Goal: Information Seeking & Learning: Learn about a topic

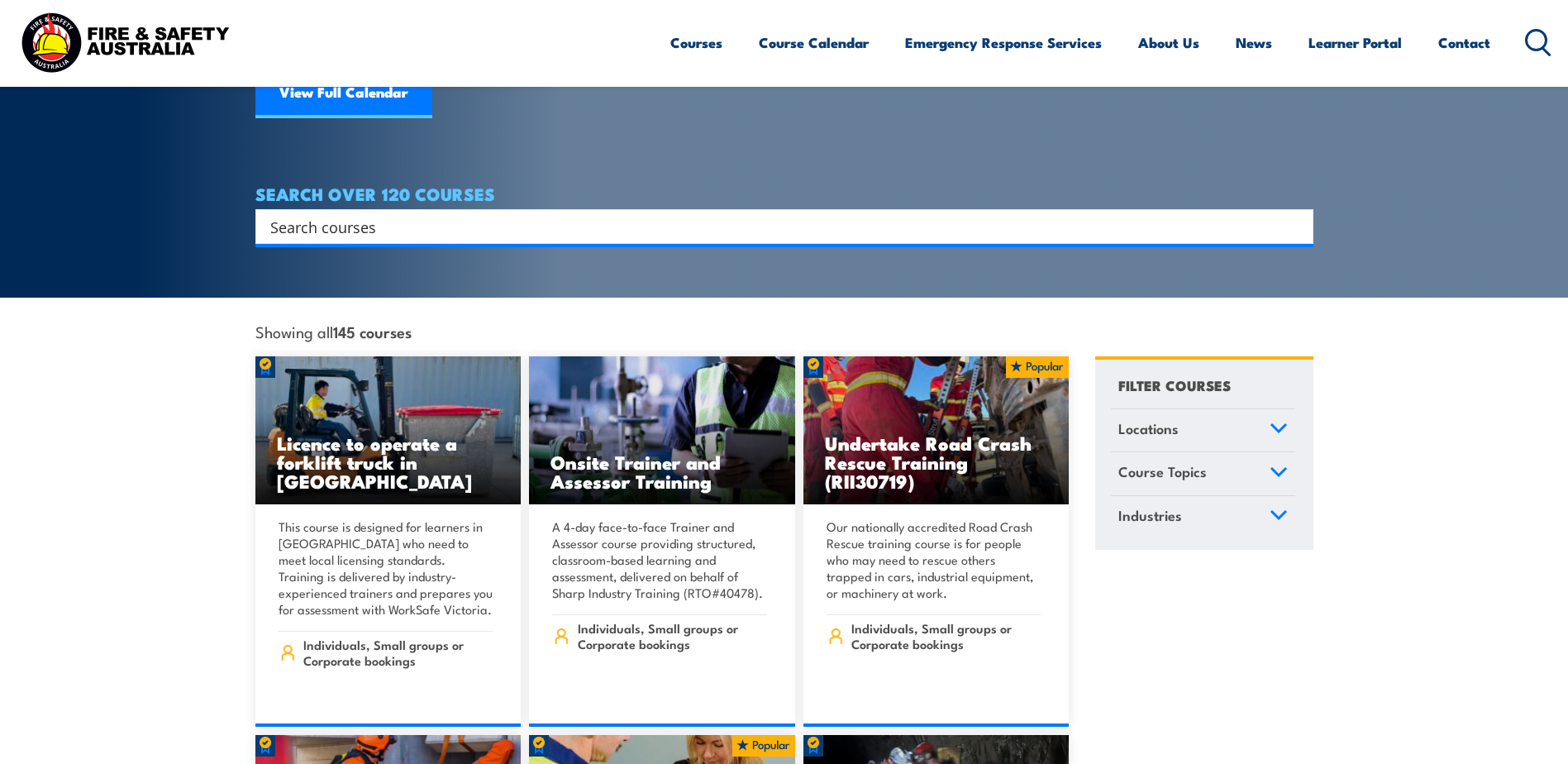
scroll to position [414, 0]
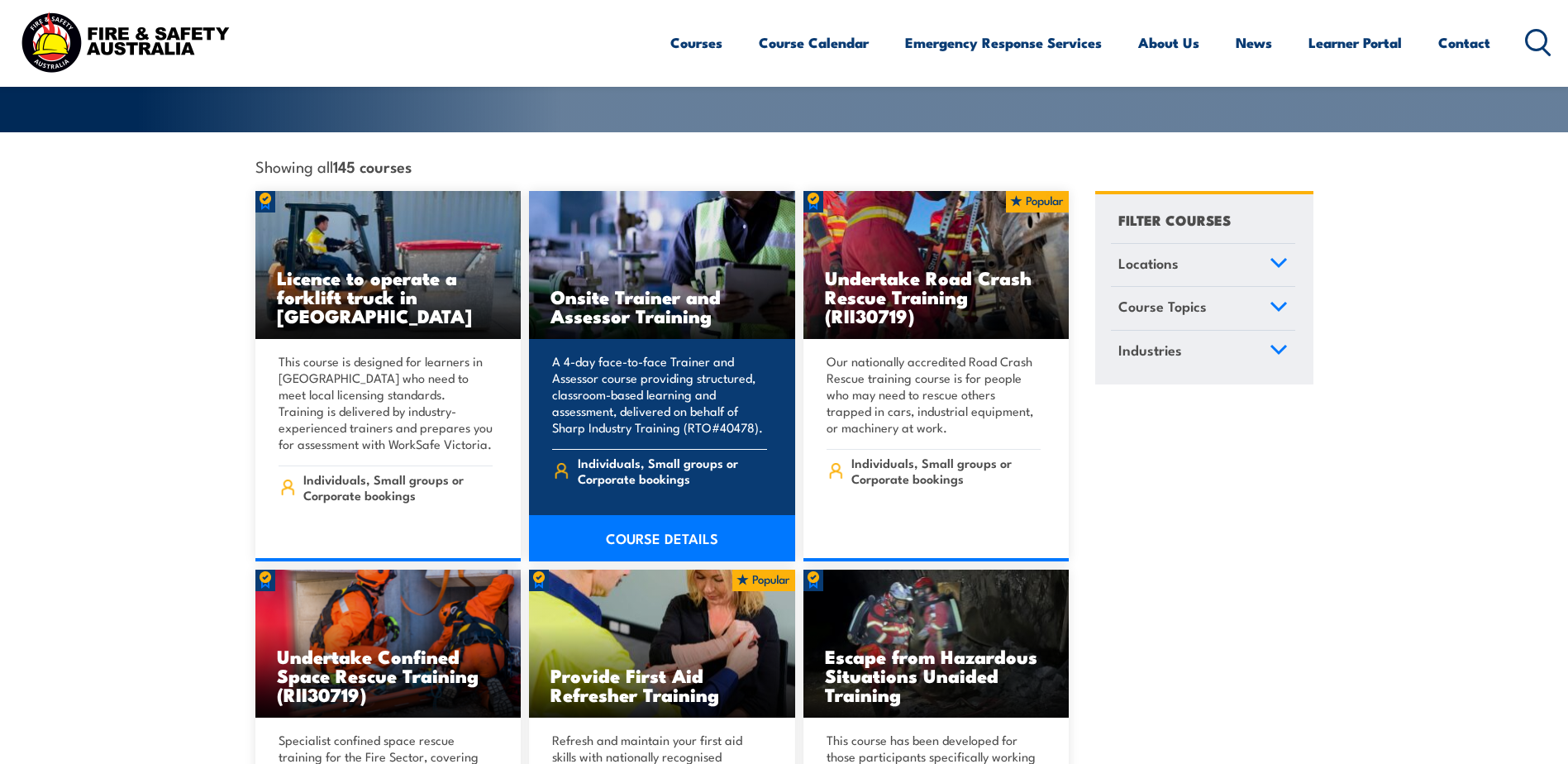
click at [679, 519] on link "COURSE DETAILS" at bounding box center [662, 538] width 266 height 46
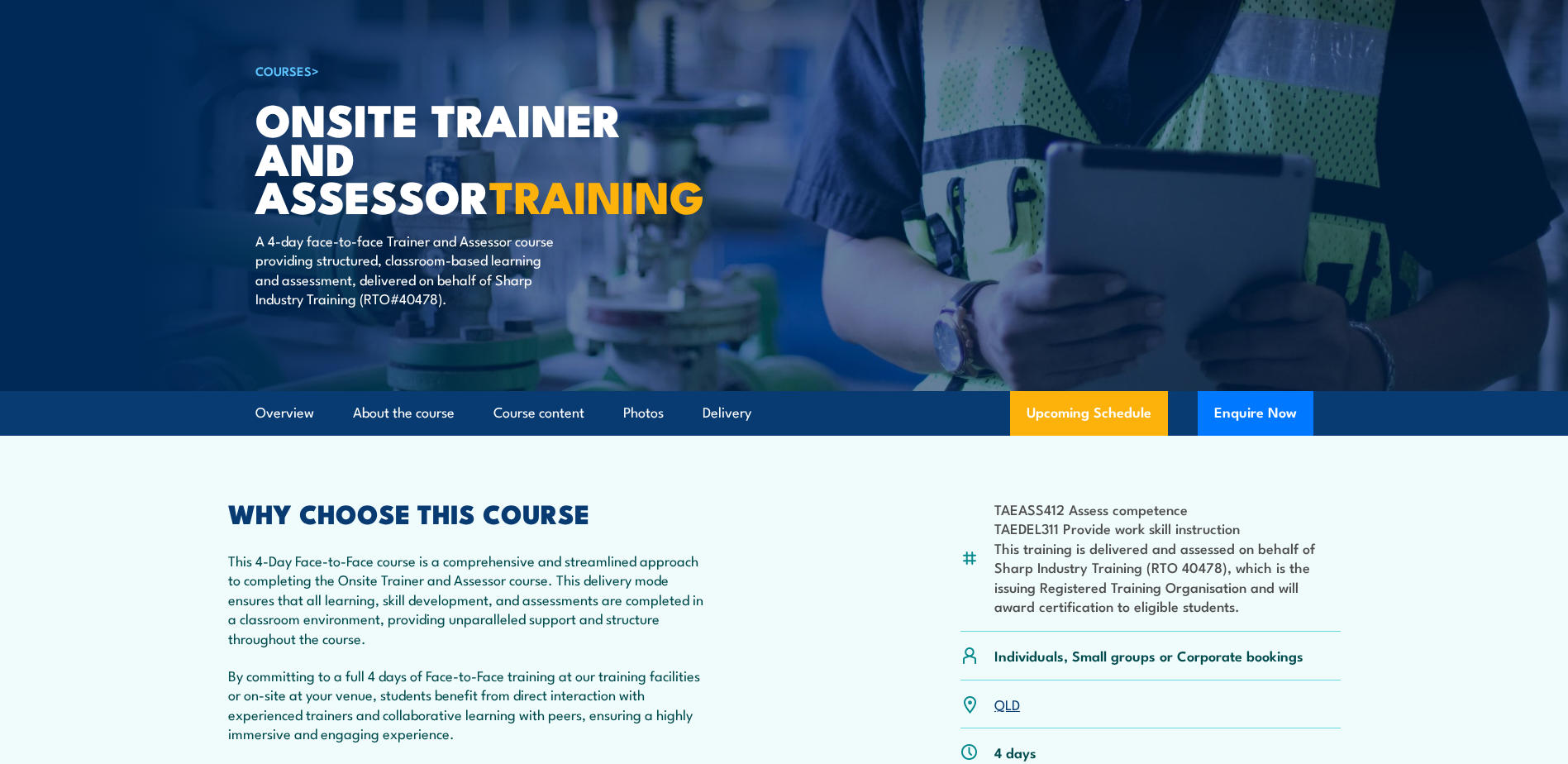
scroll to position [248, 0]
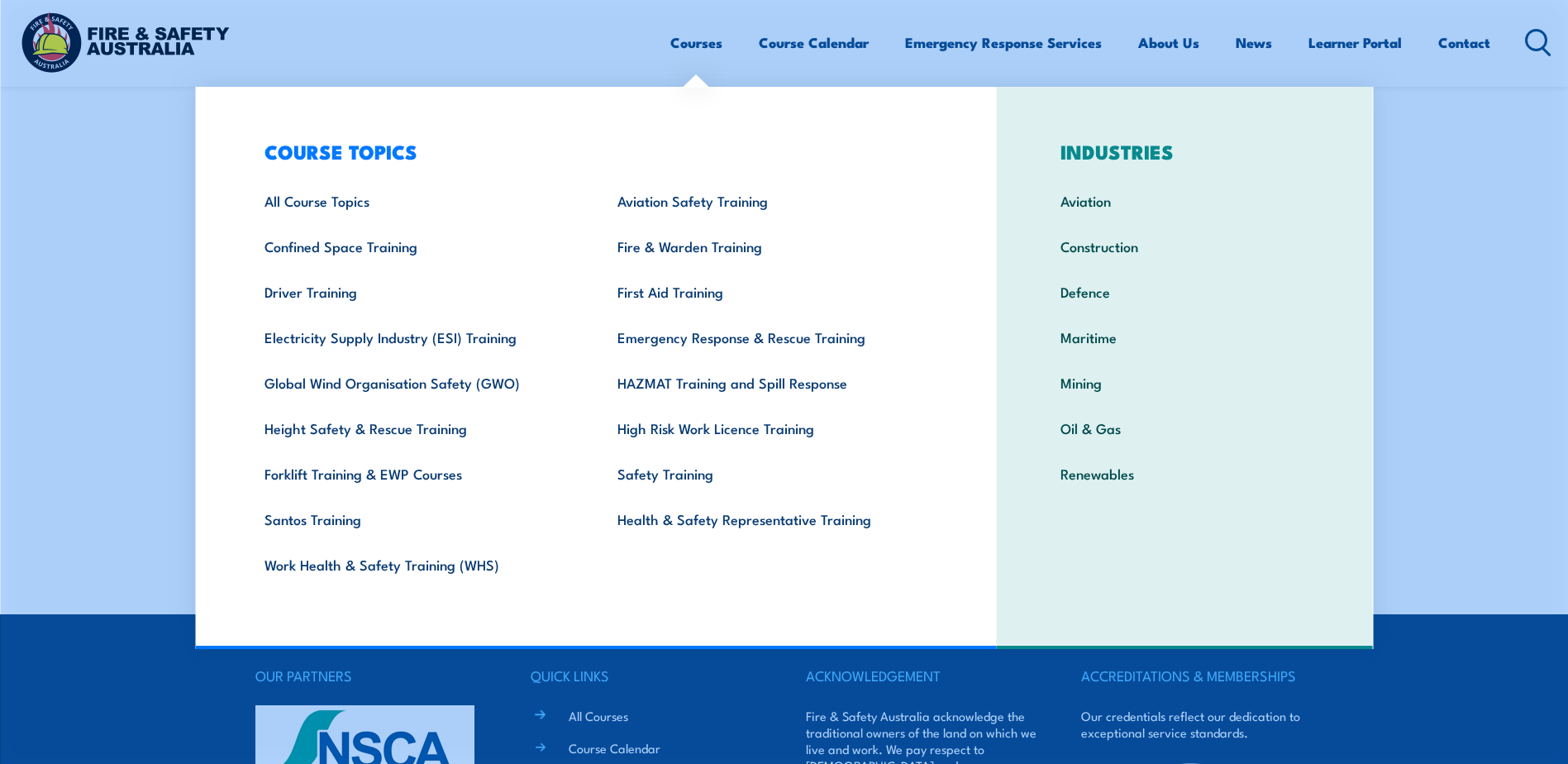
click at [695, 47] on link "Courses" at bounding box center [696, 43] width 53 height 44
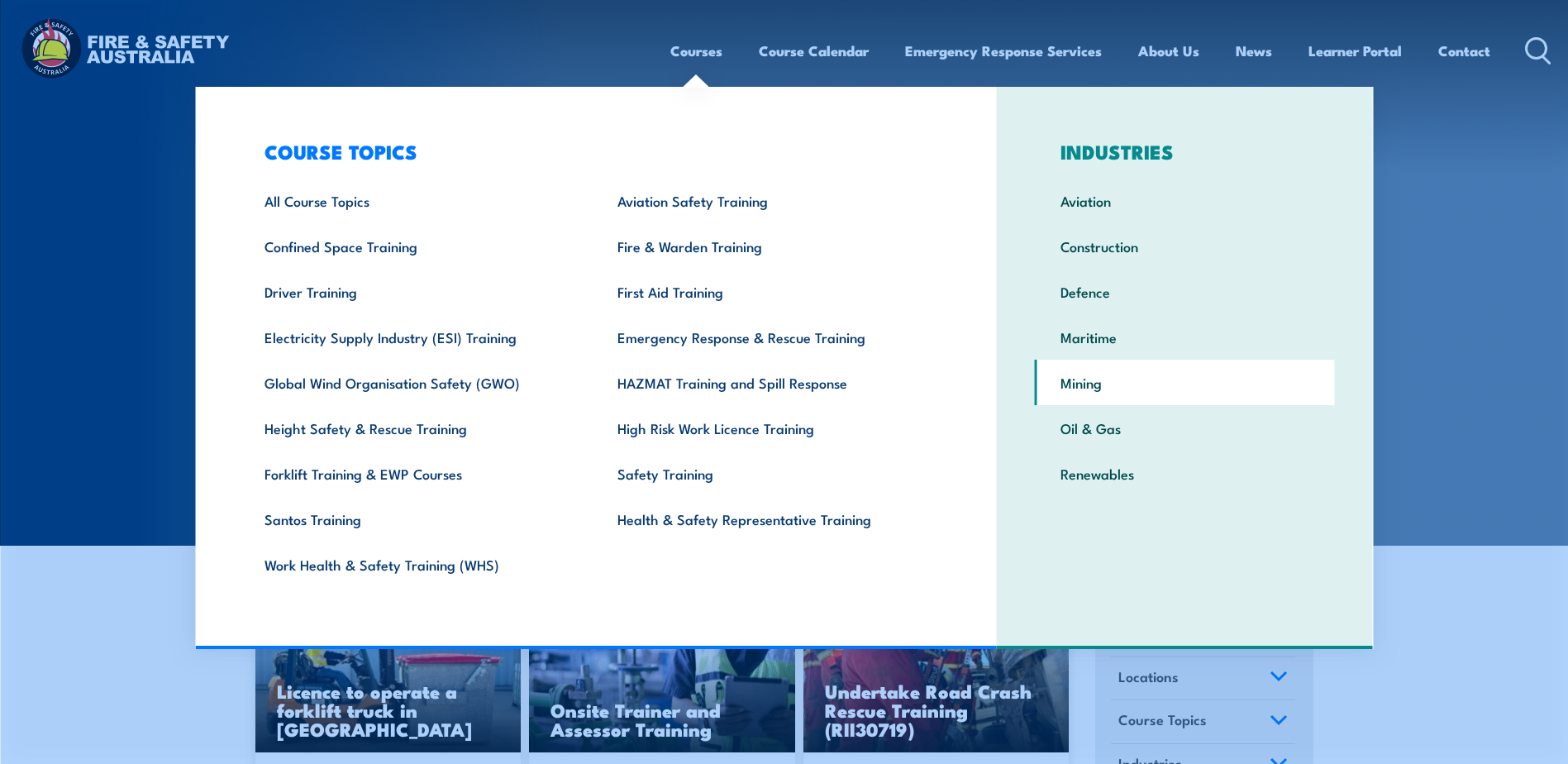
click at [1087, 390] on link "Mining" at bounding box center [1184, 382] width 300 height 46
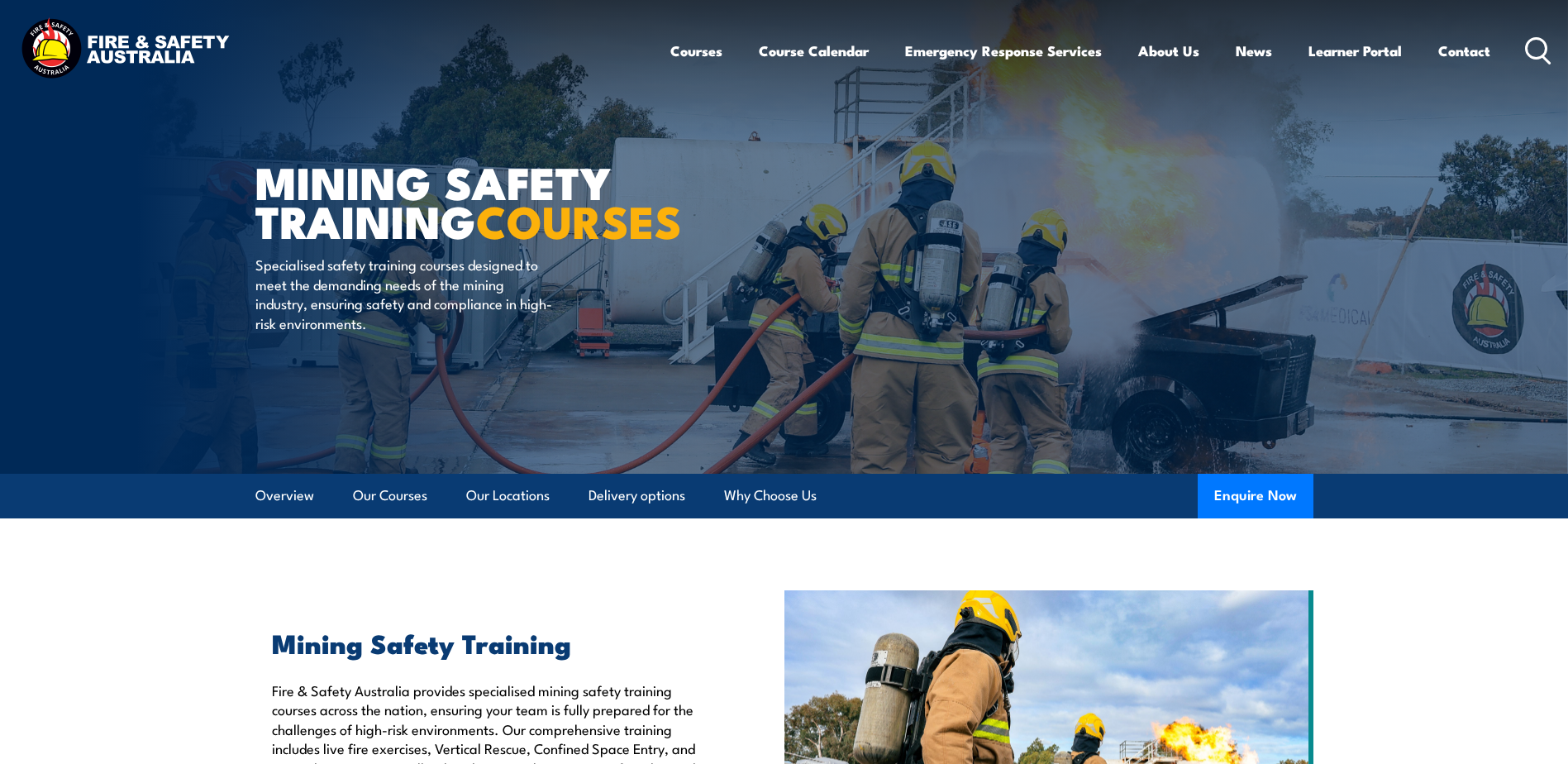
click at [1544, 56] on icon at bounding box center [1538, 51] width 27 height 28
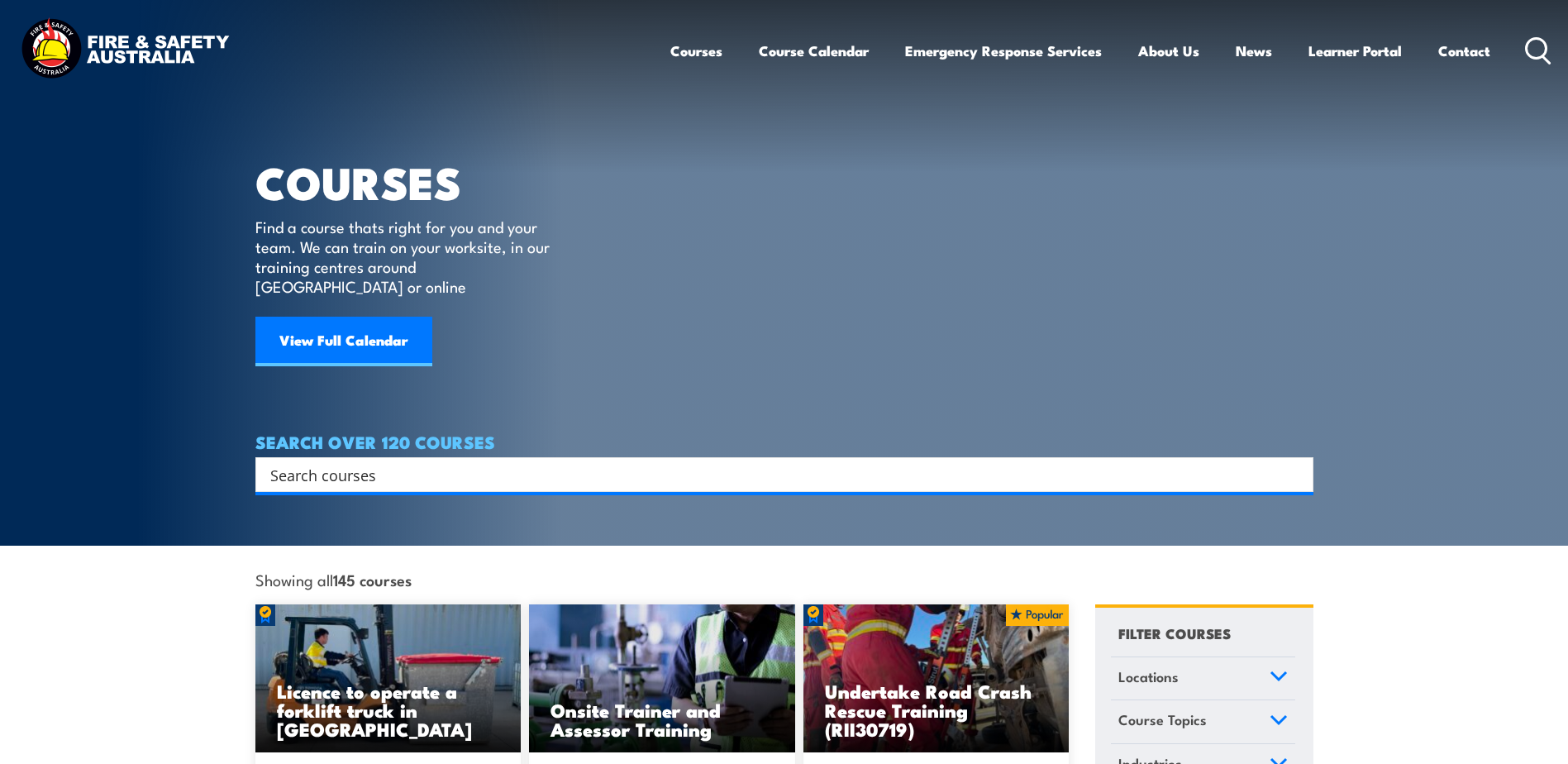
click at [385, 462] on input "Search input" at bounding box center [773, 475] width 1006 height 25
type input "TAE22"
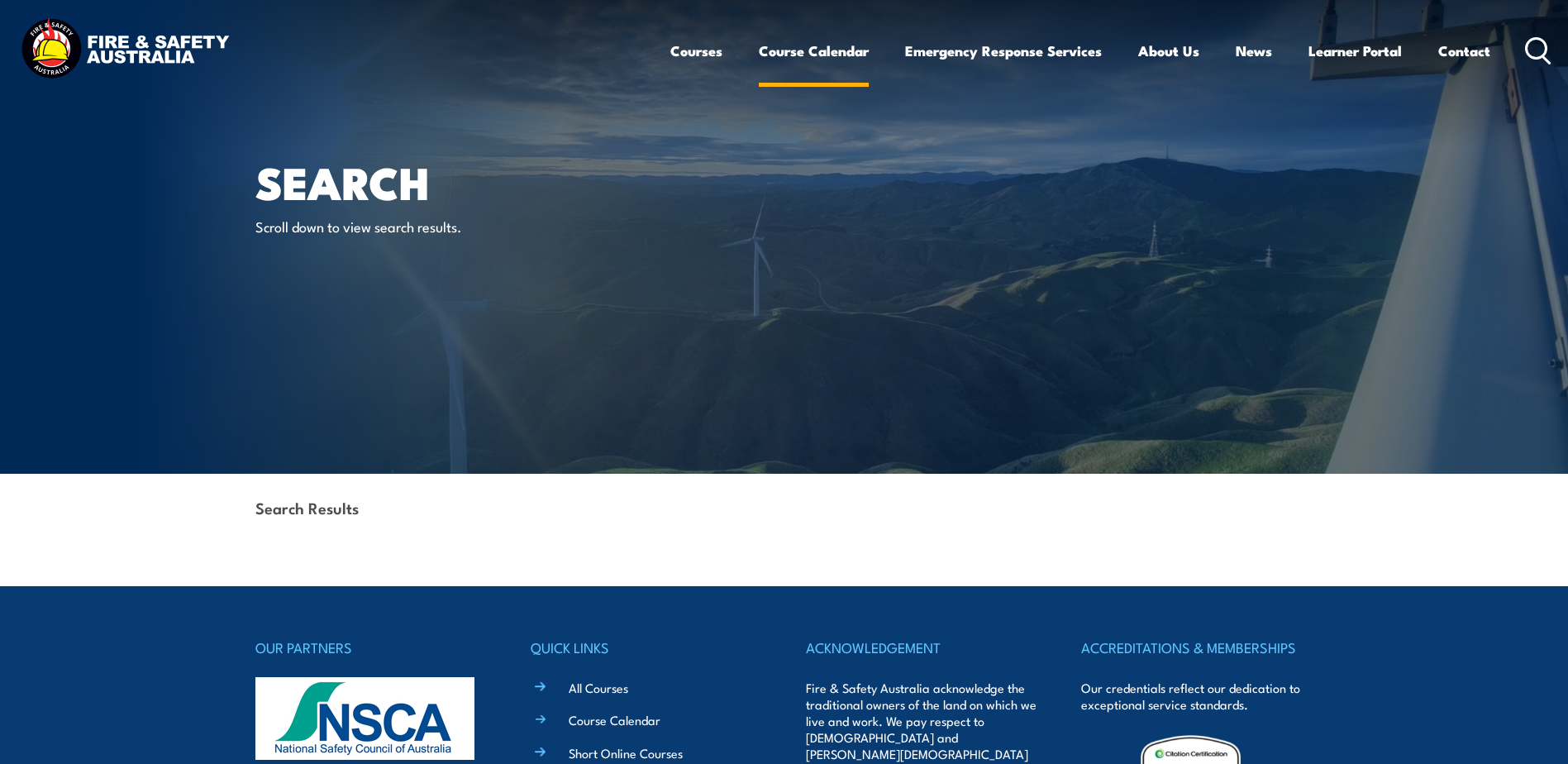
click at [793, 51] on link "Course Calendar" at bounding box center [813, 51] width 110 height 44
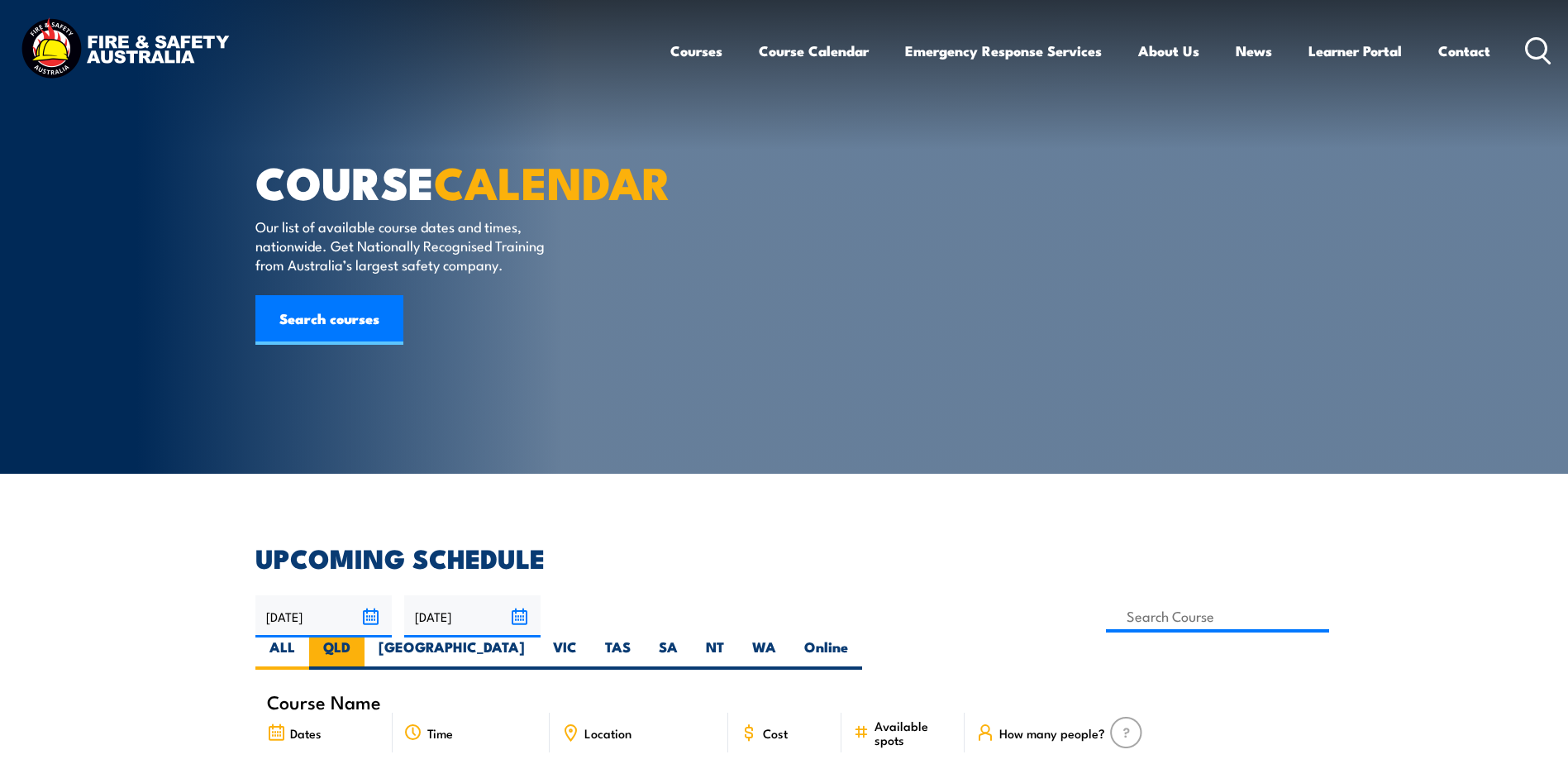
click at [365, 637] on label "QLD" at bounding box center [337, 653] width 55 height 32
click at [361, 637] on input "QLD" at bounding box center [355, 642] width 11 height 11
radio input "true"
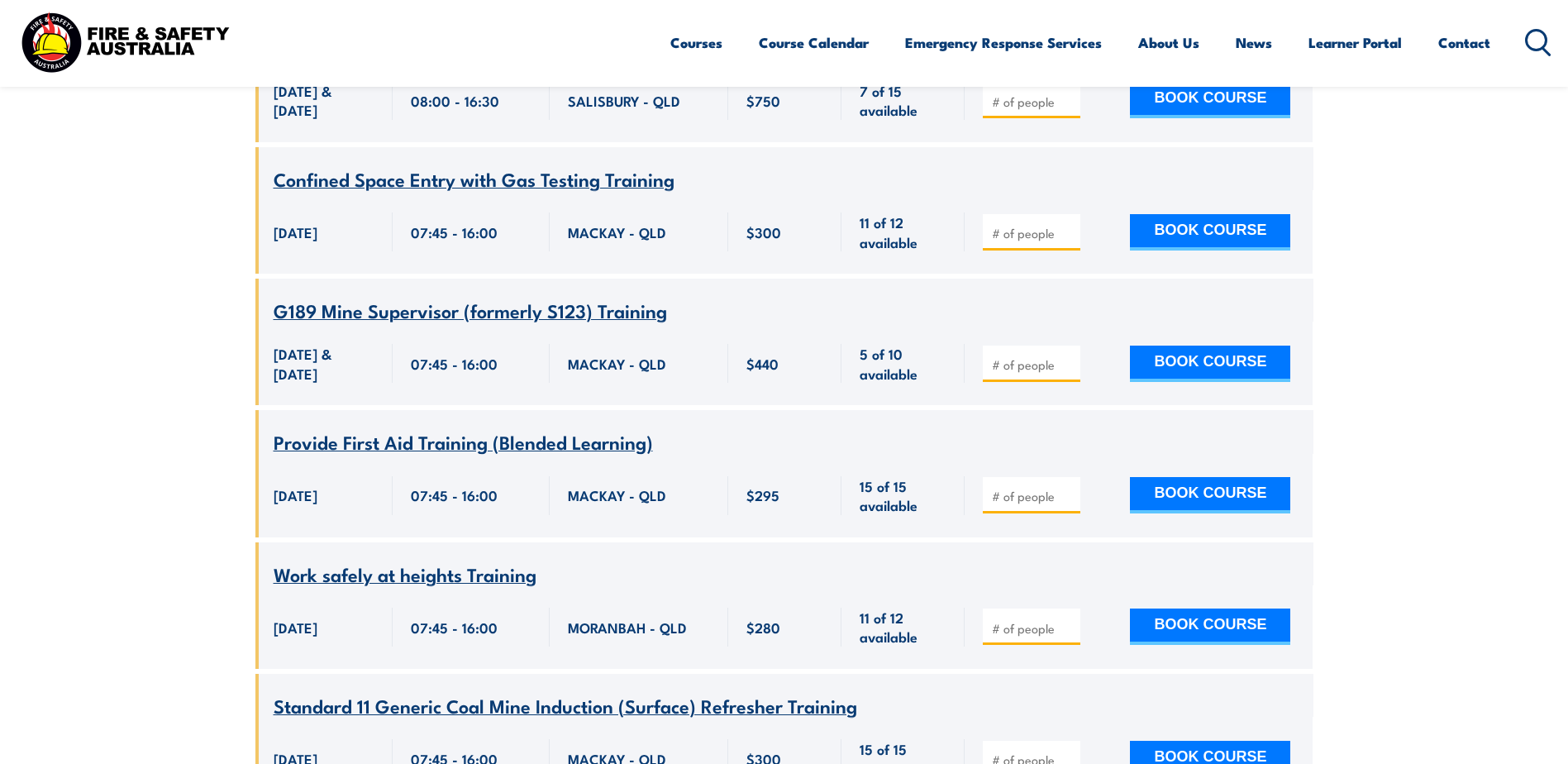
scroll to position [8149, 0]
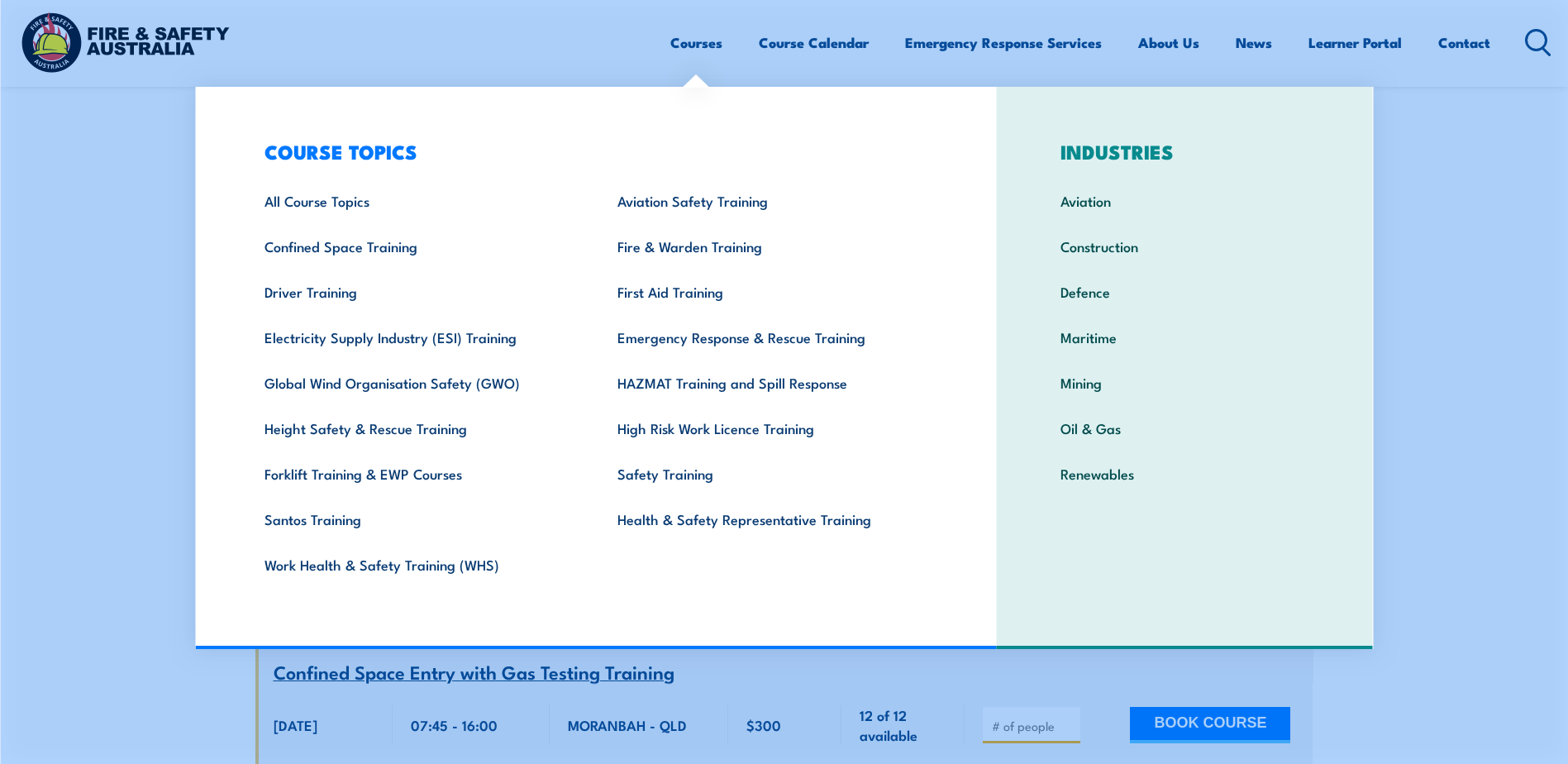
click at [694, 44] on link "Courses" at bounding box center [696, 43] width 53 height 44
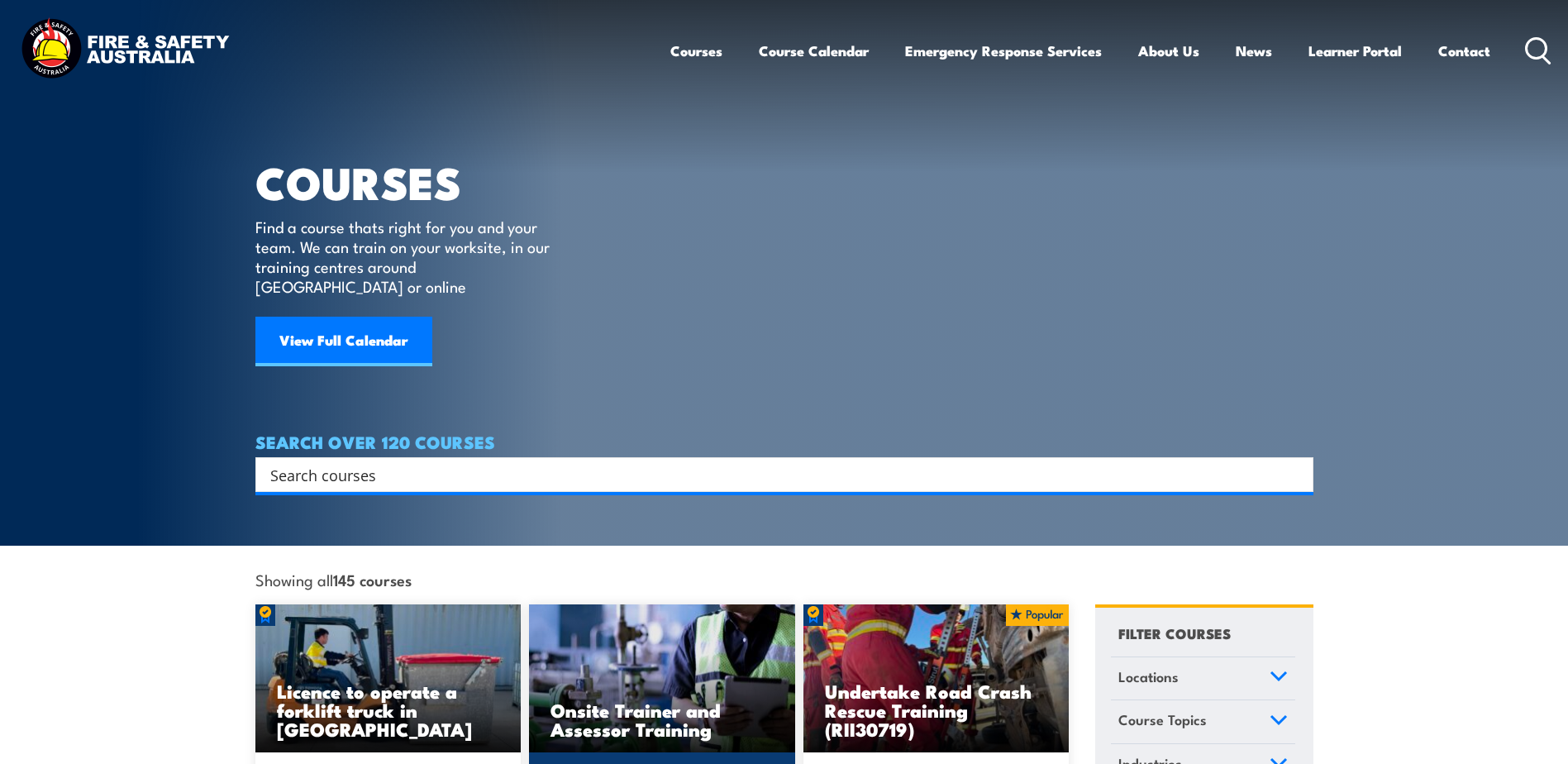
scroll to position [248, 0]
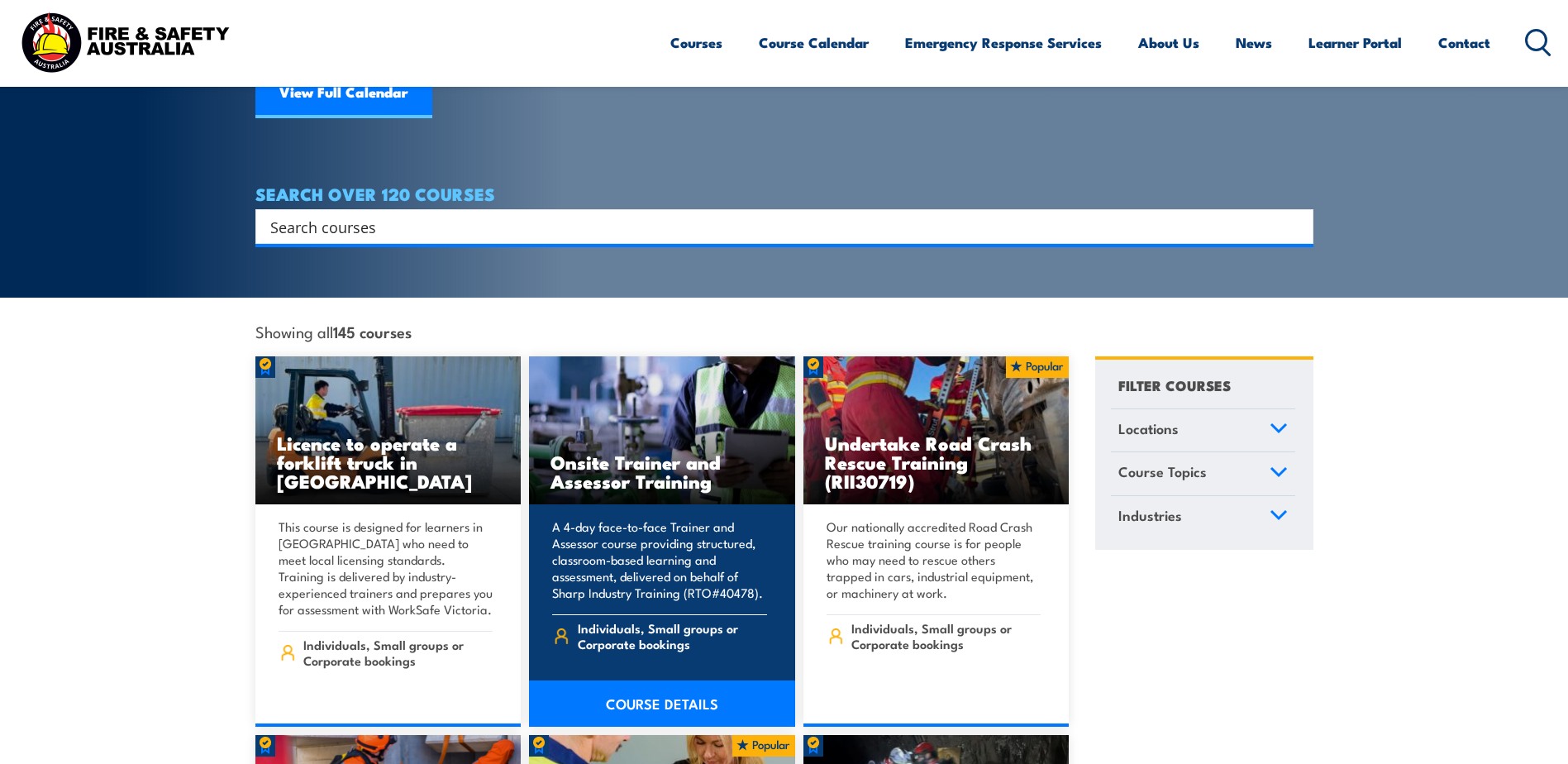
click at [691, 452] on h3 "Onsite Trainer and Assessor Training" at bounding box center [662, 471] width 223 height 38
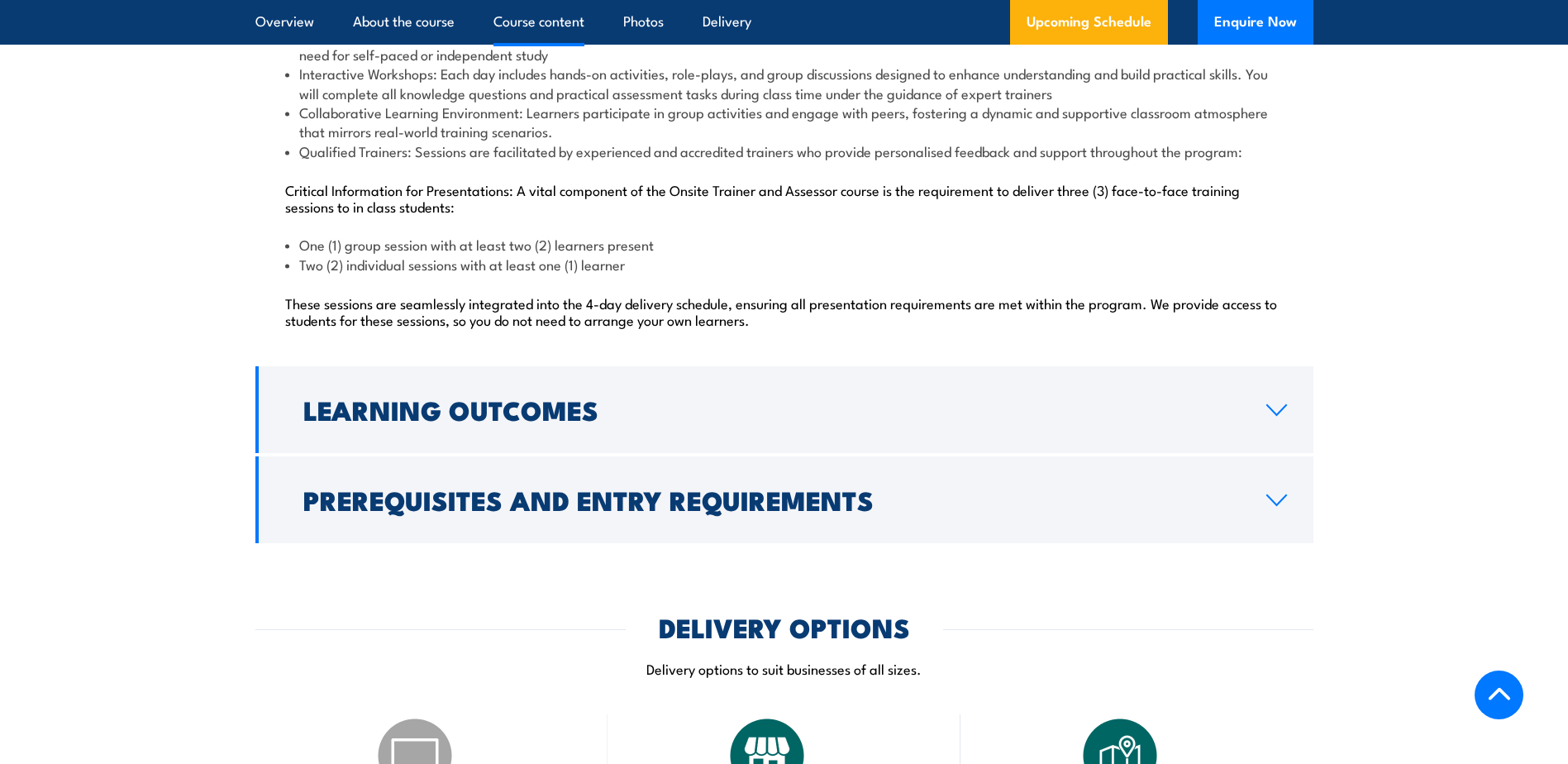
scroll to position [1818, 0]
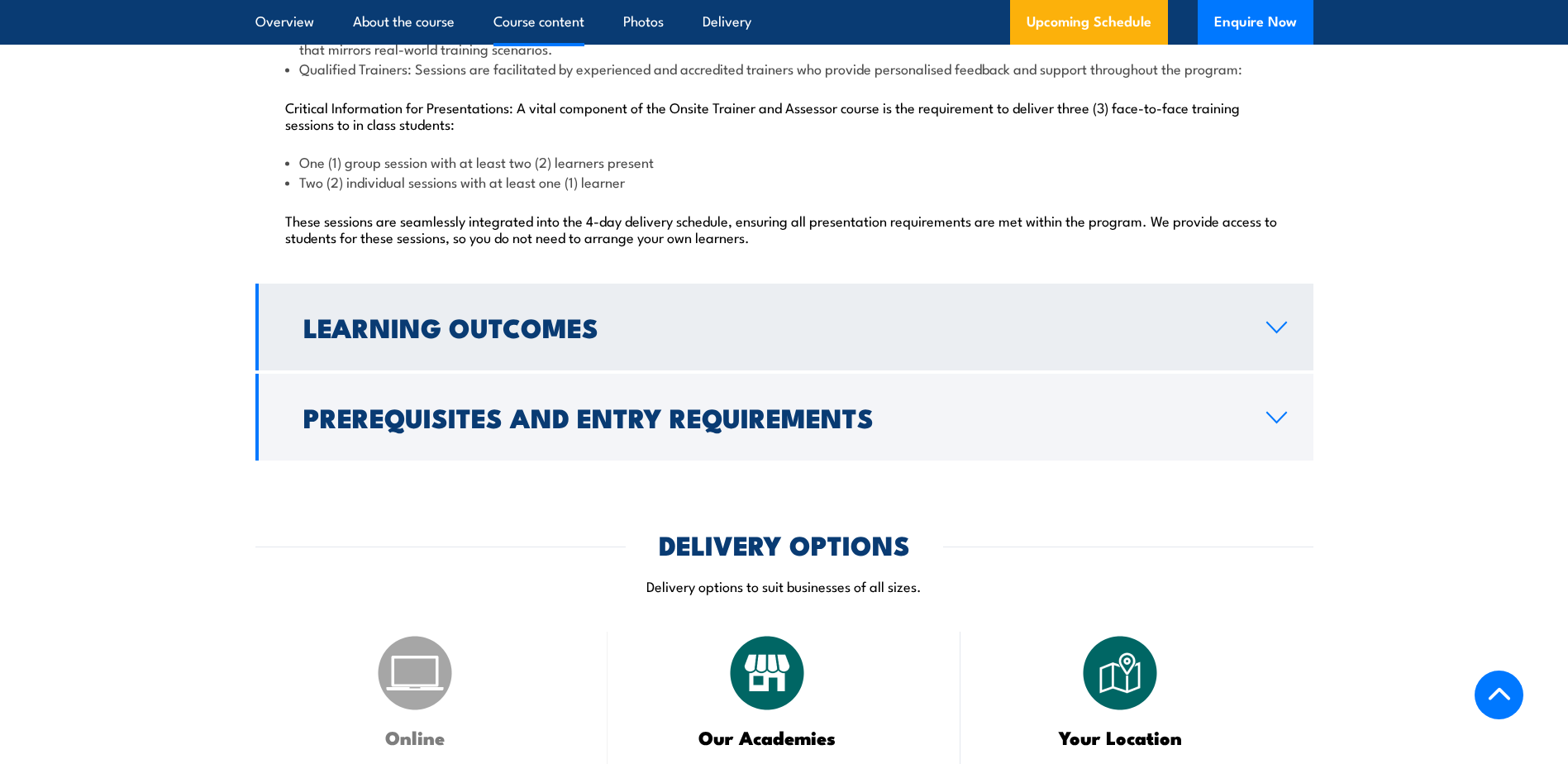
drag, startPoint x: 1074, startPoint y: 412, endPoint x: 1268, endPoint y: 325, distance: 212.6
click at [1268, 325] on icon at bounding box center [1276, 328] width 22 height 13
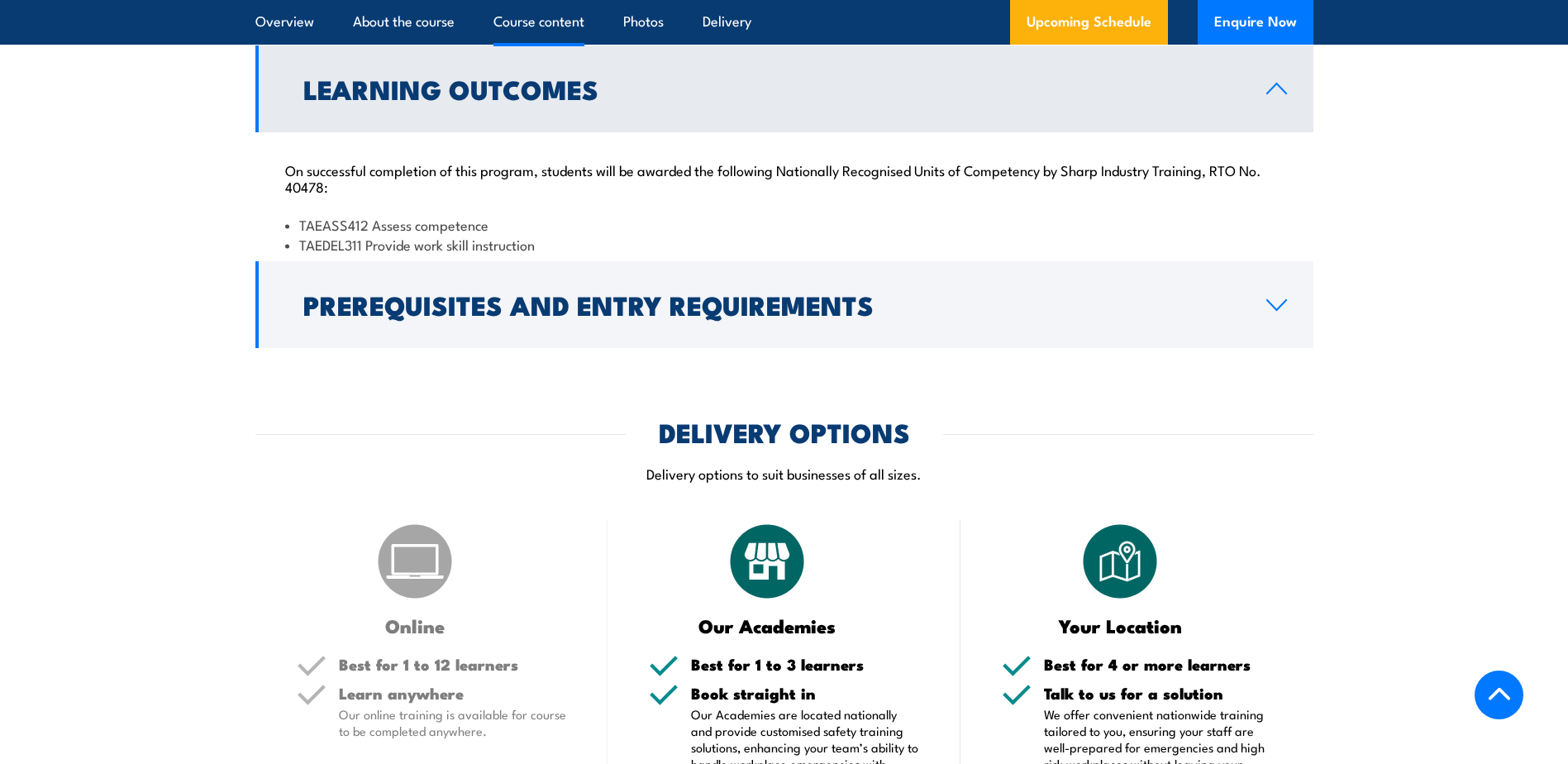
scroll to position [1704, 0]
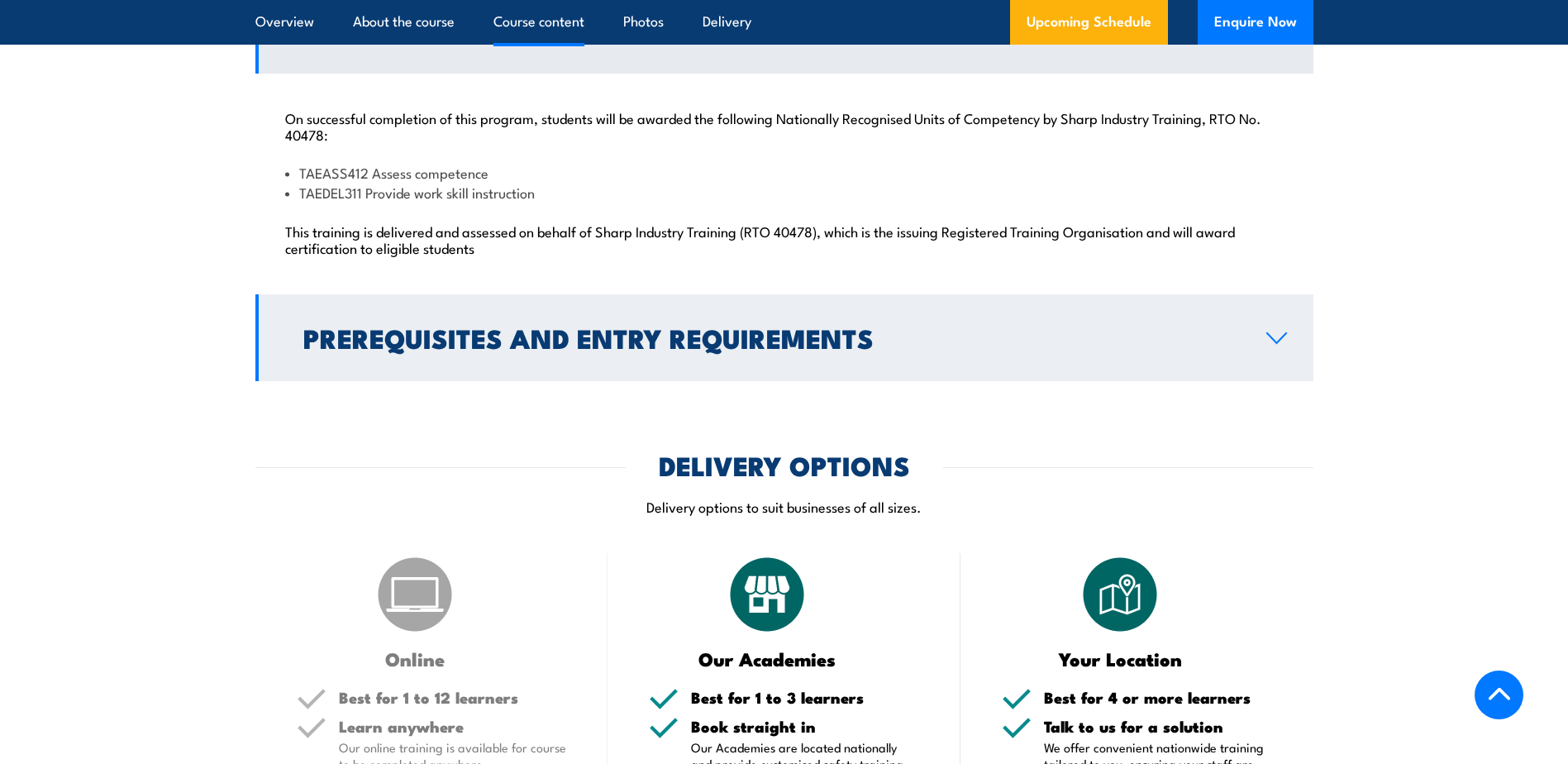
click at [1291, 336] on link "Prerequisites and Entry Requirements" at bounding box center [784, 337] width 1058 height 87
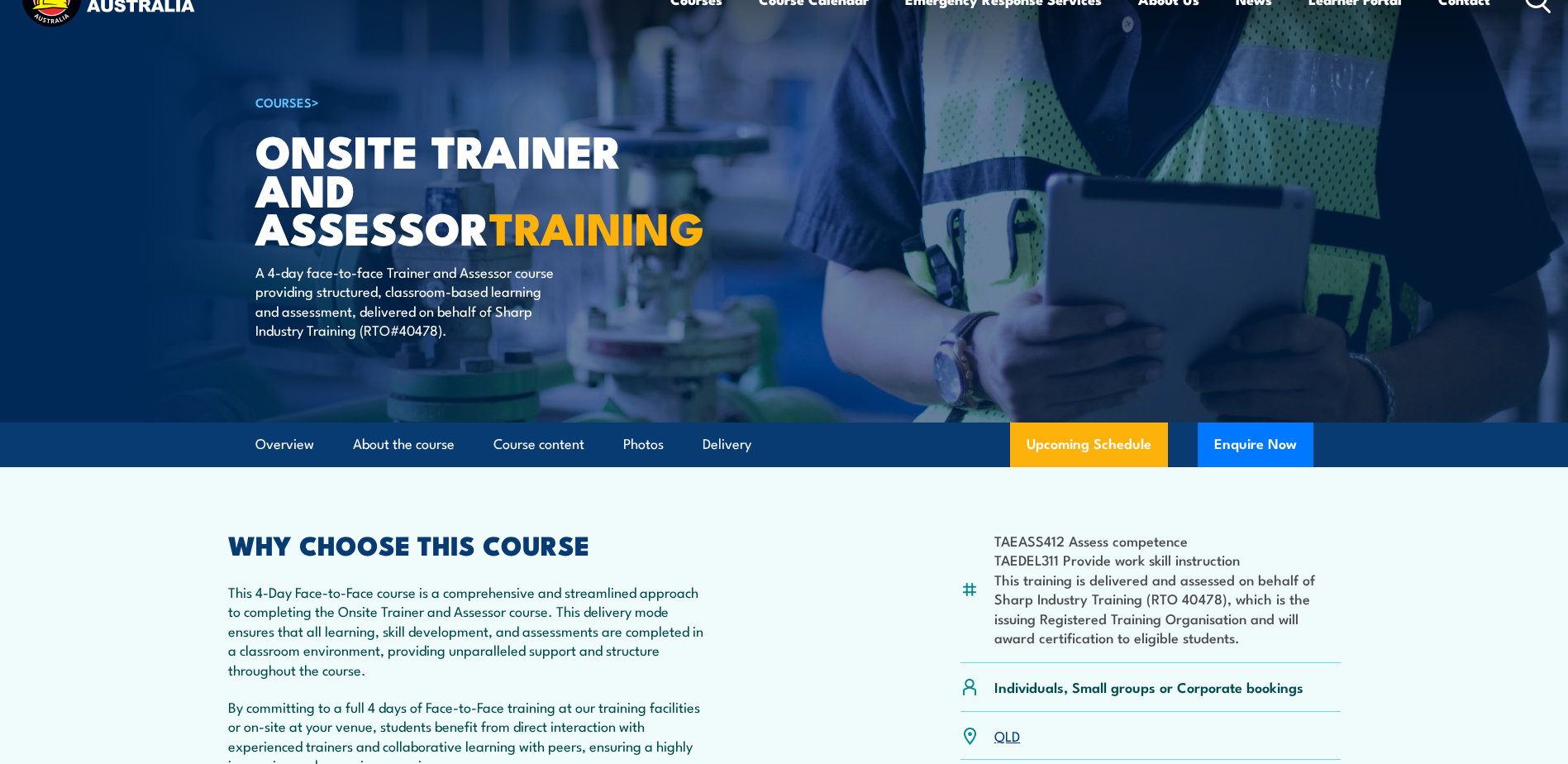
scroll to position [134, 0]
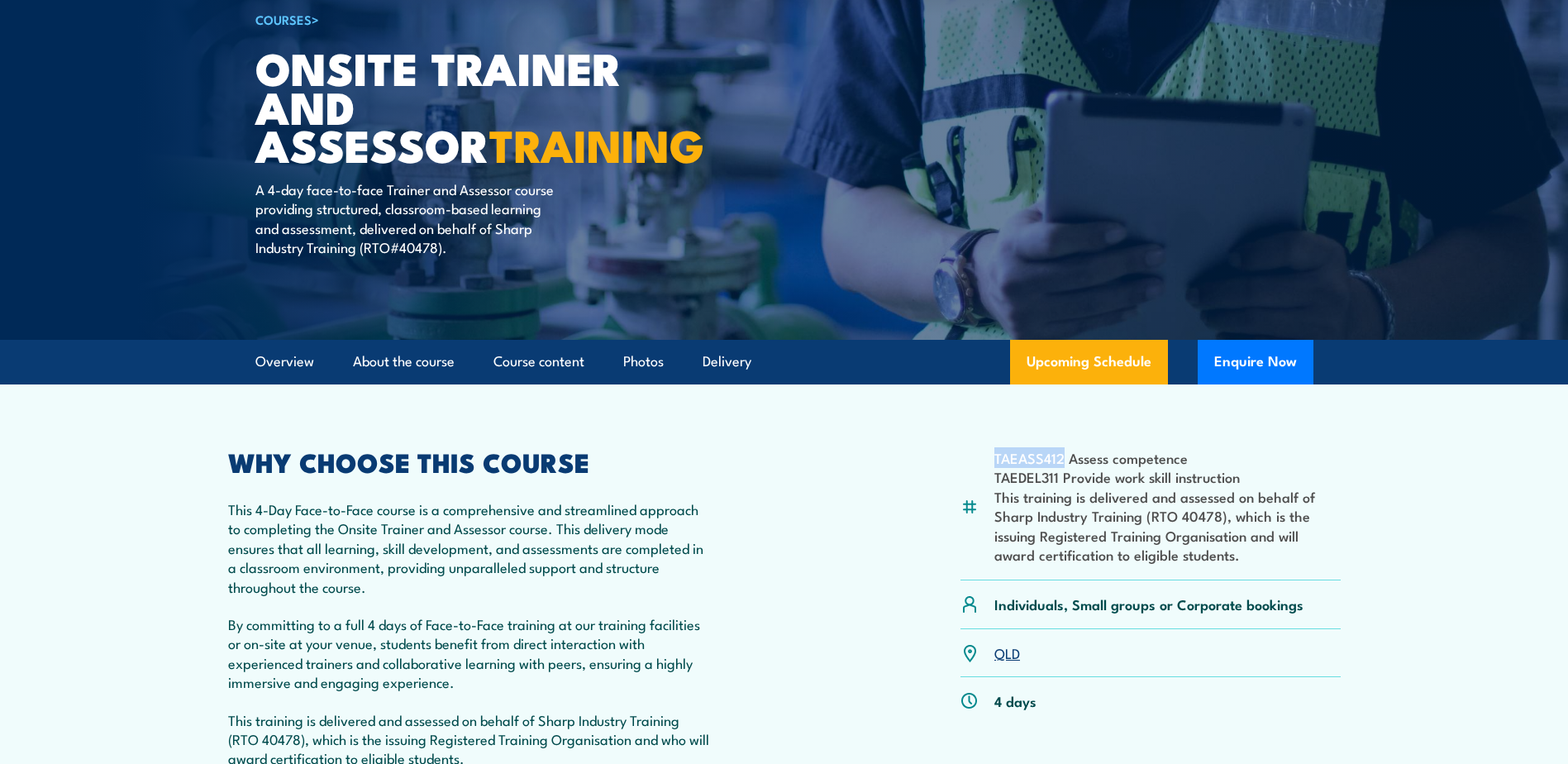
drag, startPoint x: 1063, startPoint y: 460, endPoint x: 997, endPoint y: 463, distance: 66.1
click at [997, 463] on li "TAEASS412 Assess competence" at bounding box center [1167, 457] width 347 height 19
drag, startPoint x: 997, startPoint y: 463, endPoint x: 1039, endPoint y: 461, distance: 42.0
copy li "TAEASS412"
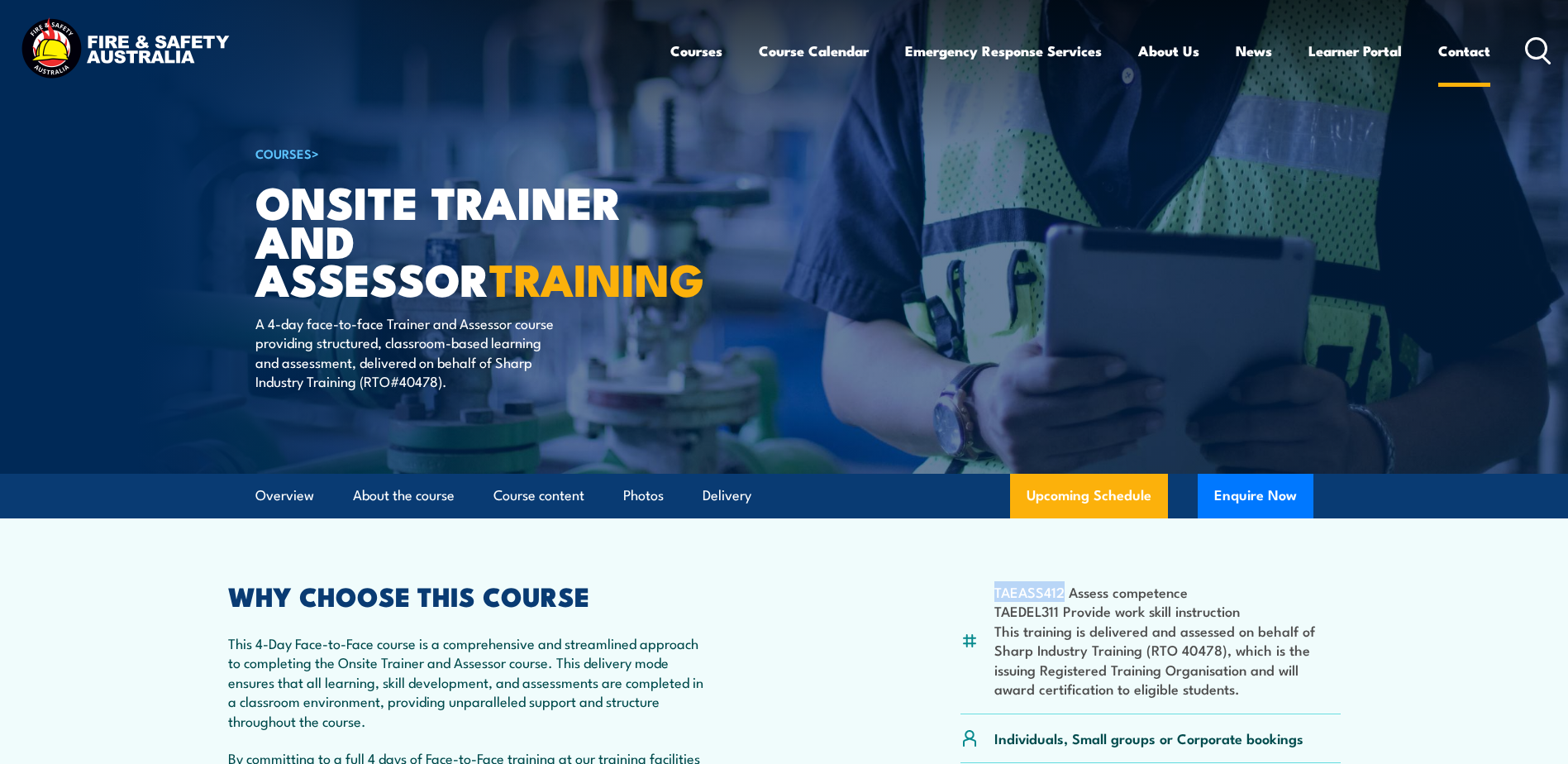
click at [1473, 53] on link "Contact" at bounding box center [1464, 51] width 53 height 44
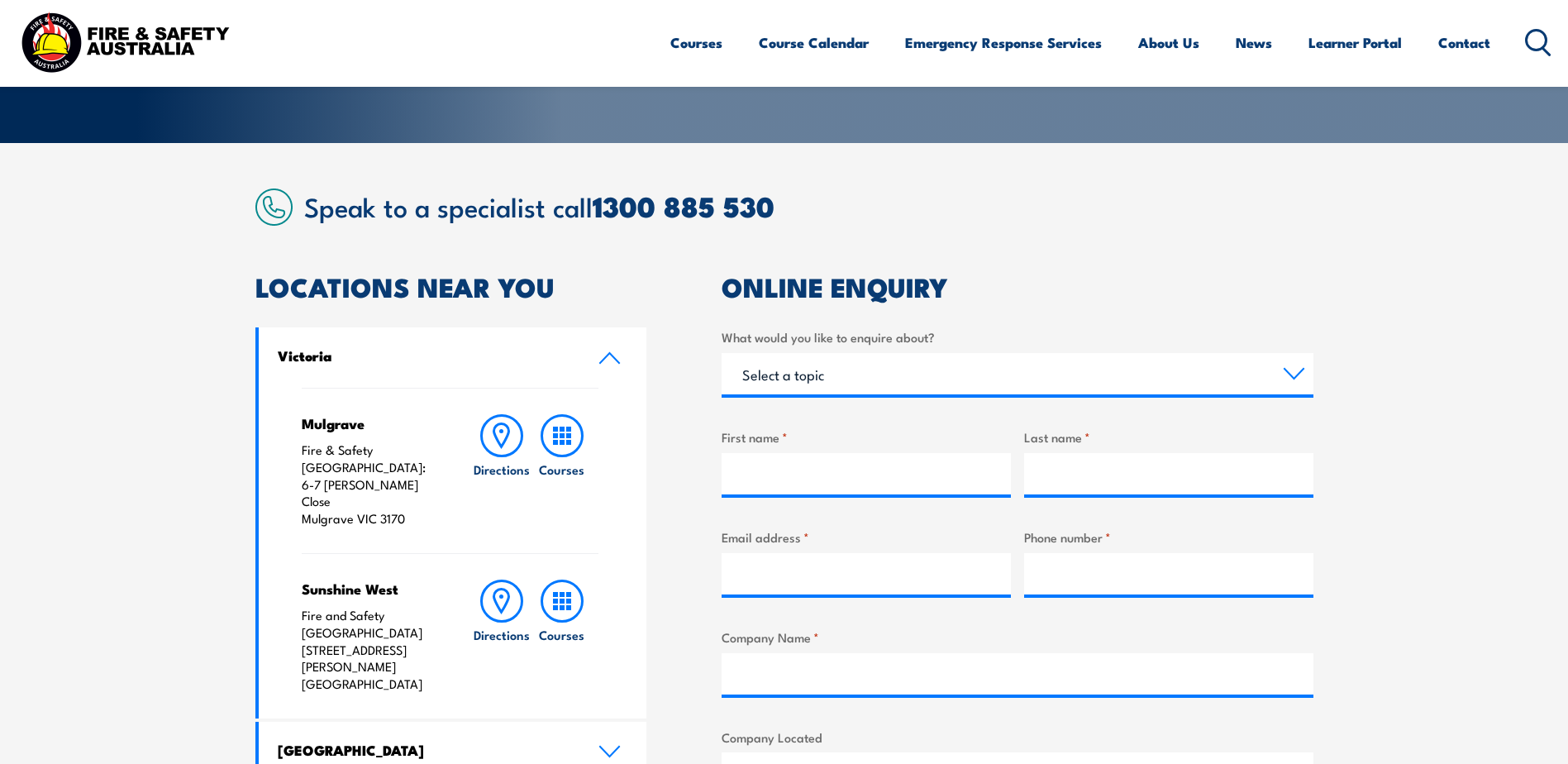
scroll to position [496, 0]
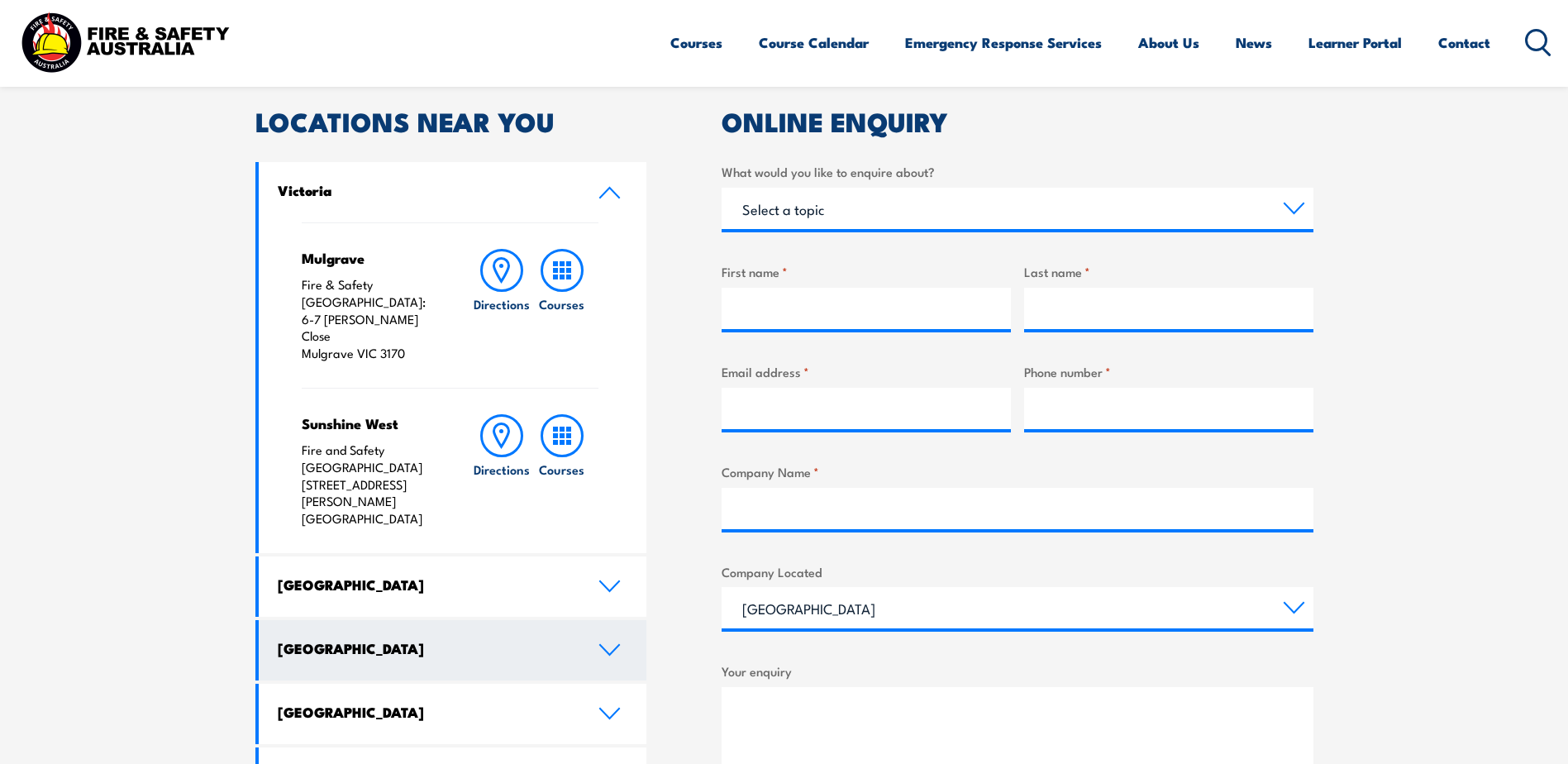
click at [612, 645] on icon at bounding box center [609, 649] width 19 height 10
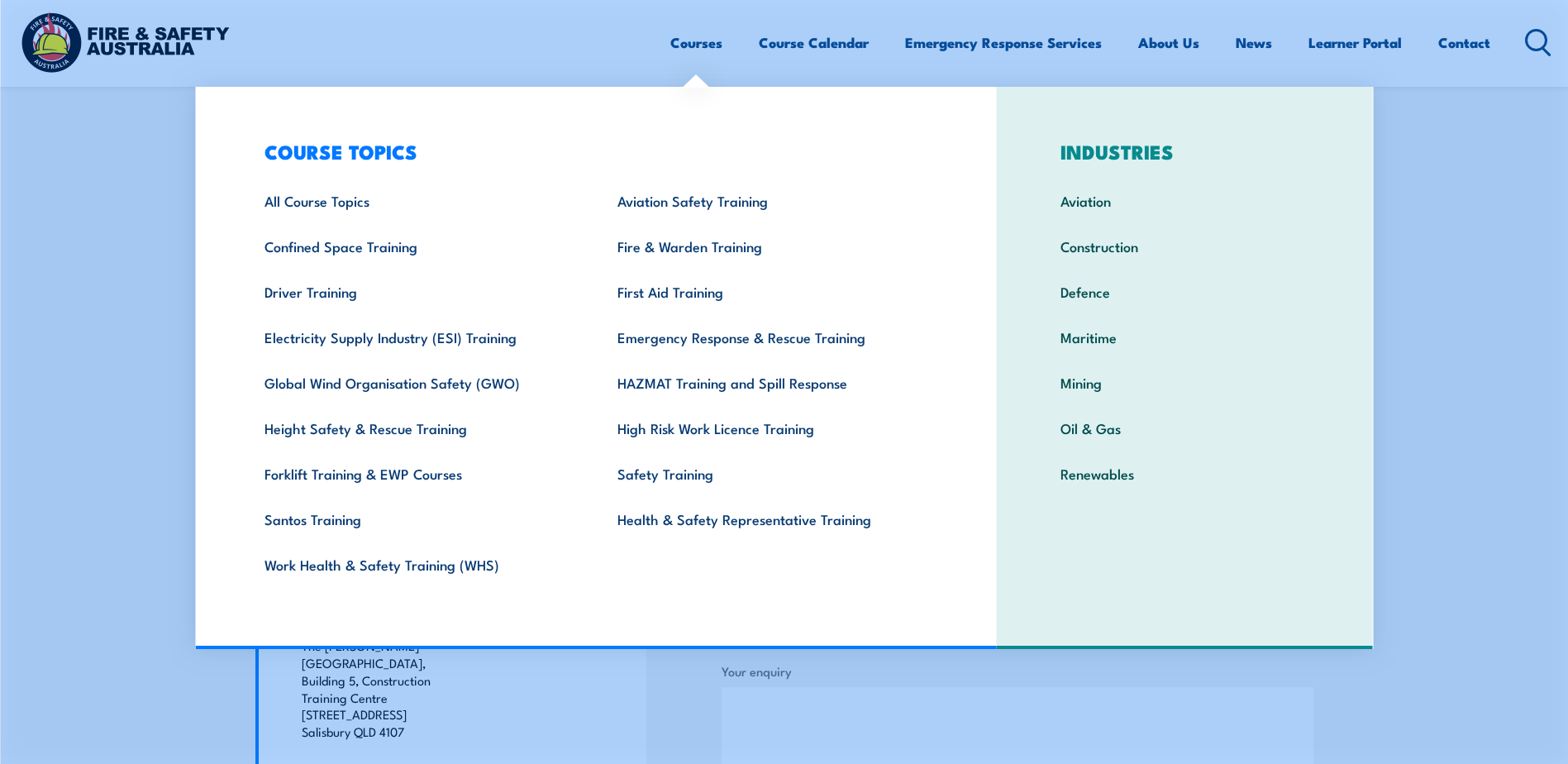
click at [709, 45] on link "Courses" at bounding box center [696, 43] width 53 height 44
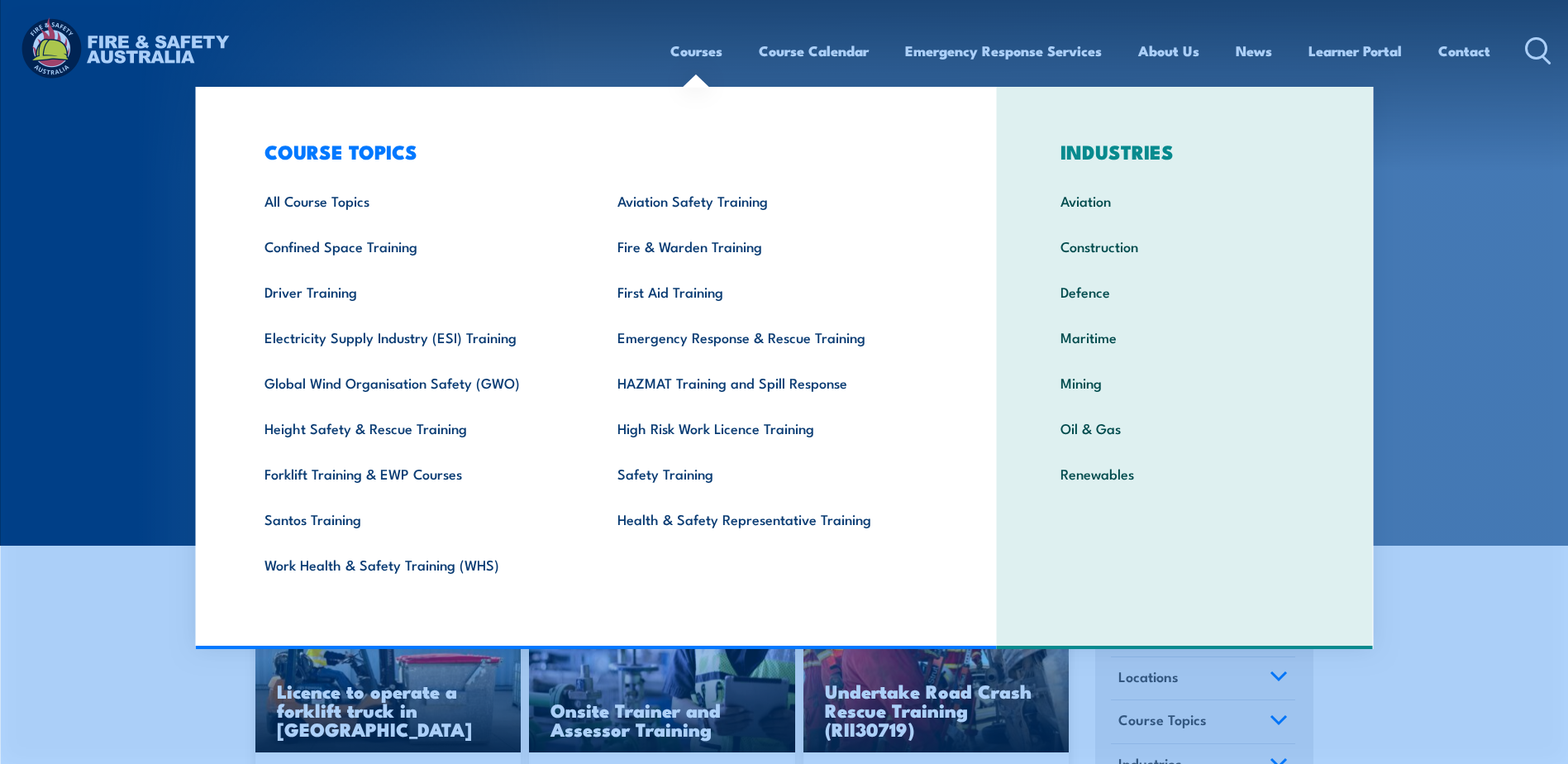
click at [1535, 380] on section "COURSES Find a course thats right for you and your team. We can train on your w…" at bounding box center [784, 272] width 1568 height 545
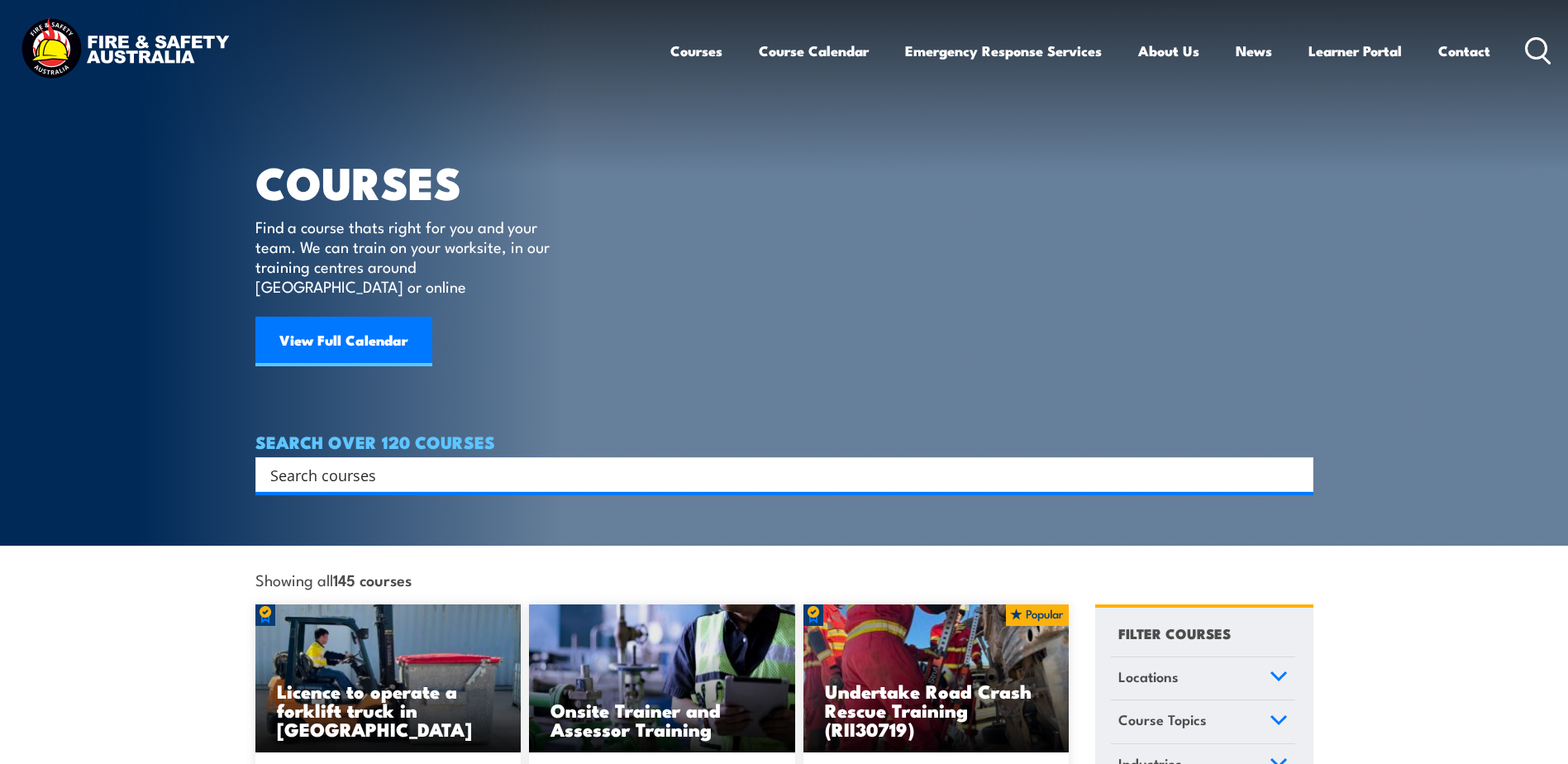
scroll to position [248, 0]
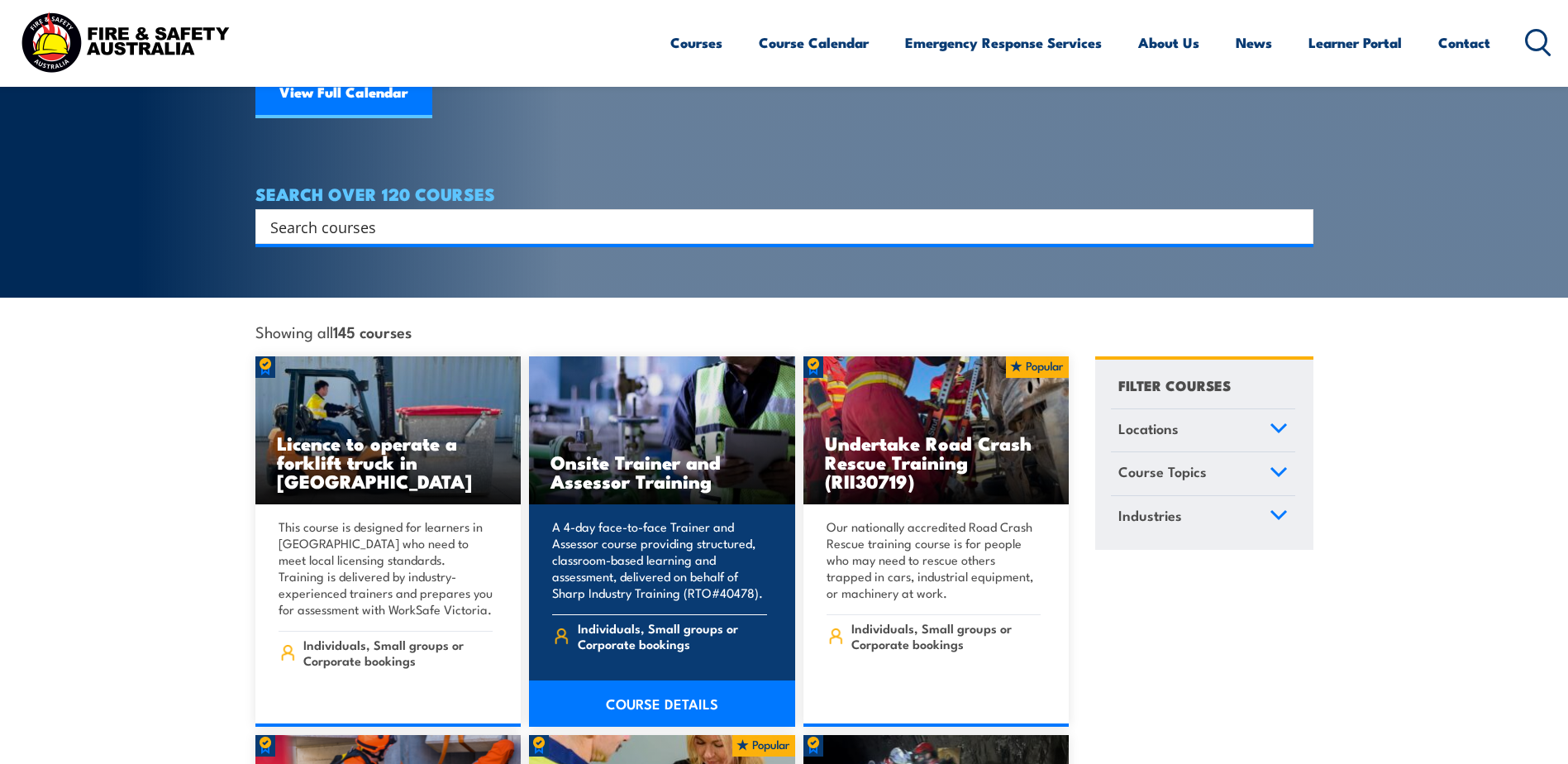
click at [662, 680] on link "COURSE DETAILS" at bounding box center [662, 703] width 266 height 46
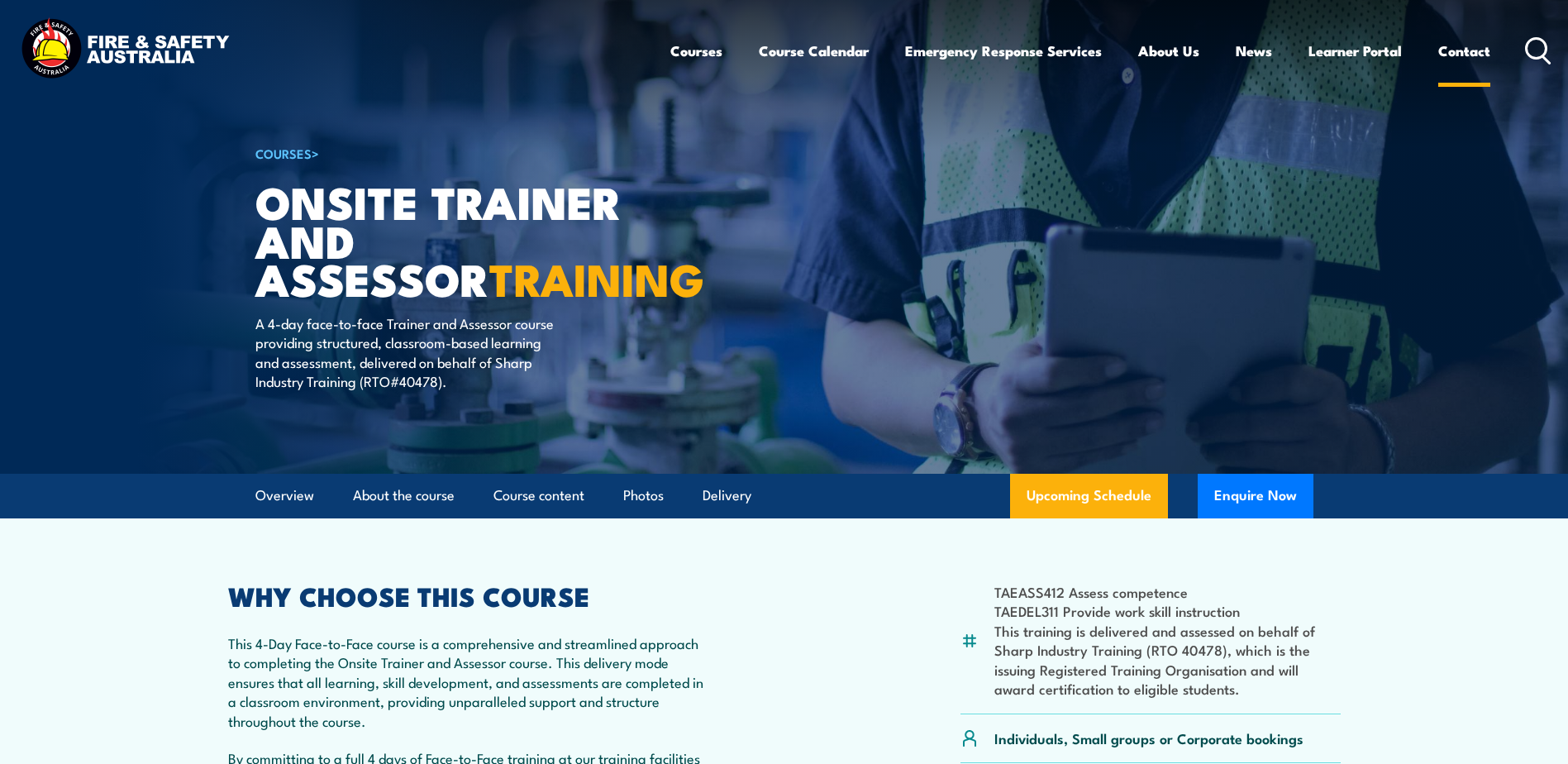
click at [1454, 52] on link "Contact" at bounding box center [1464, 51] width 53 height 44
